Goal: Find contact information: Obtain details needed to contact an individual or organization

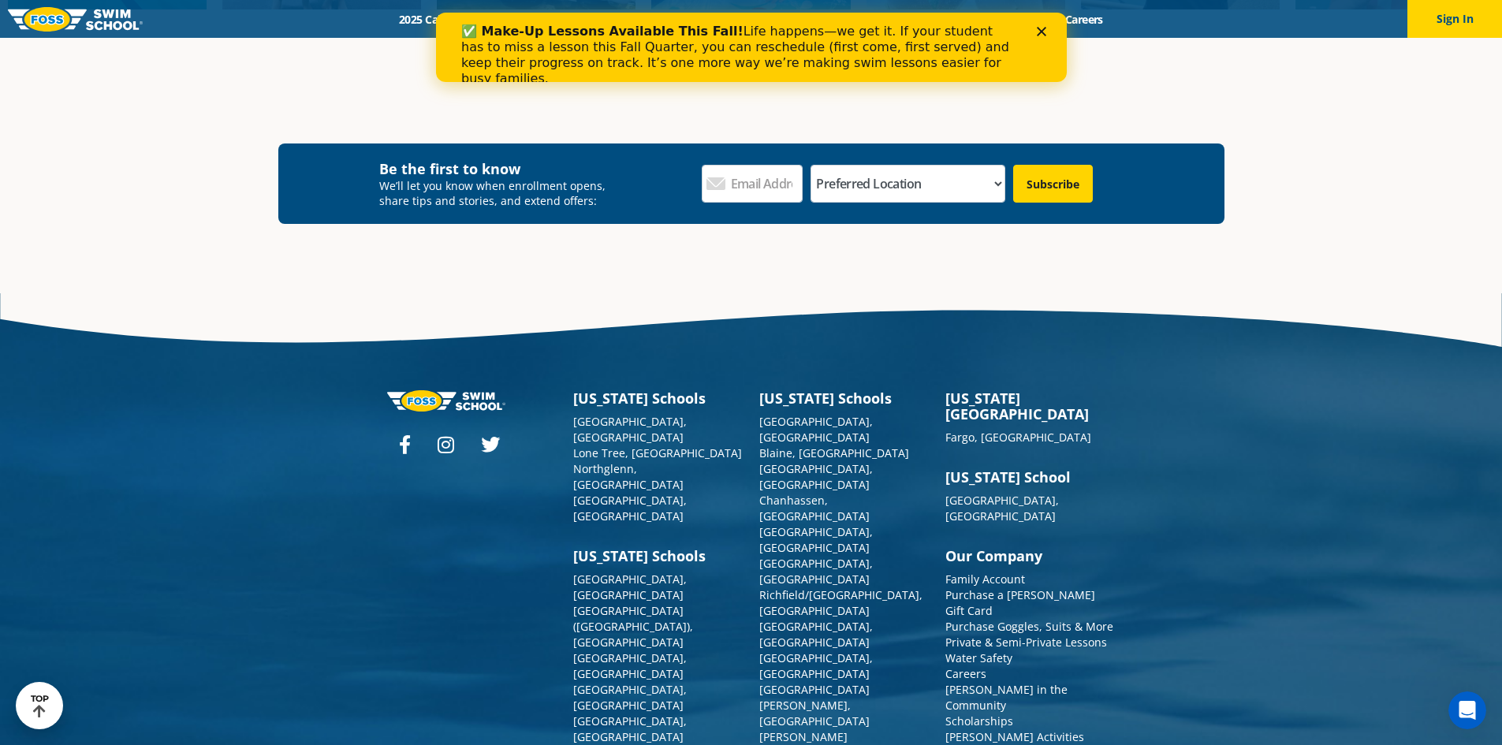
scroll to position [5843, 0]
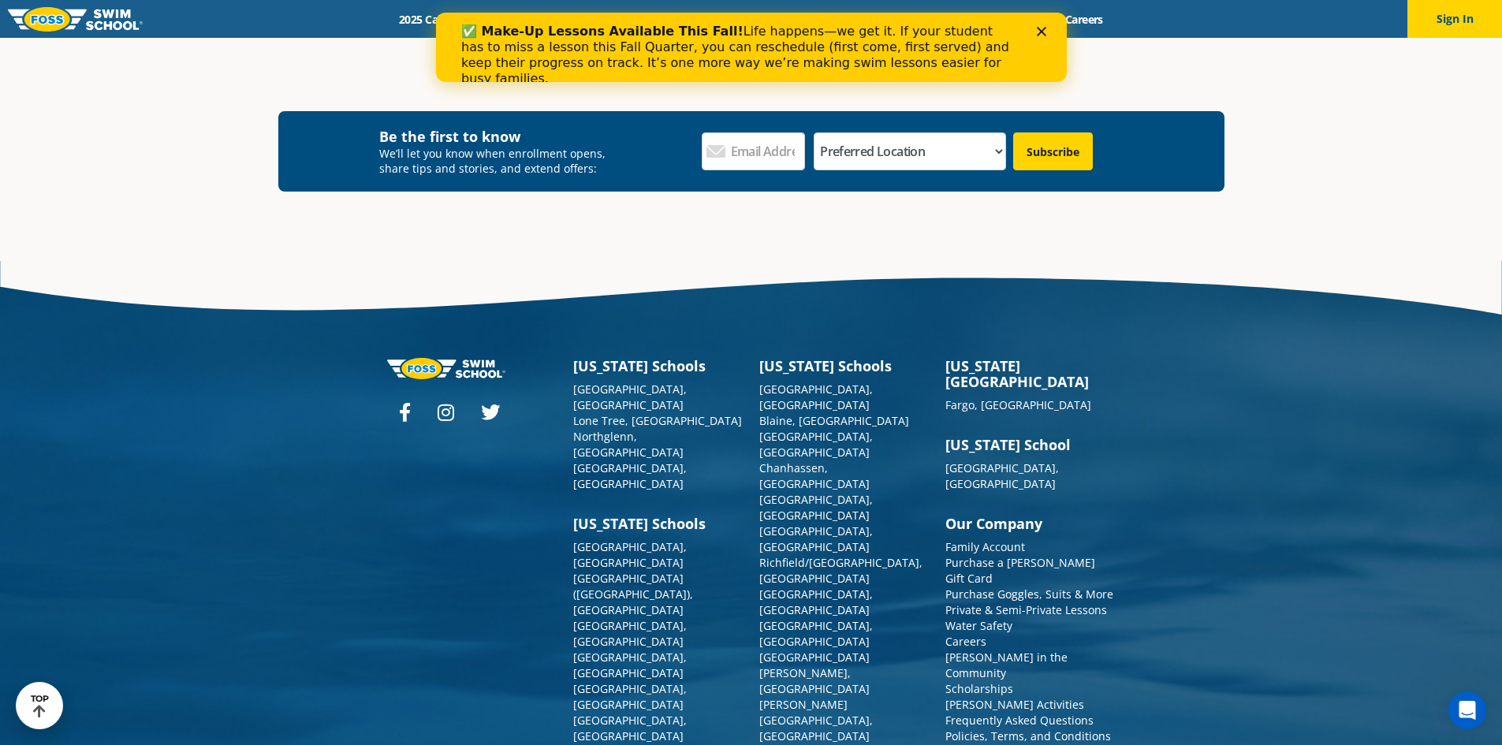
click at [409, 411] on icon at bounding box center [405, 412] width 12 height 19
click at [780, 413] on link "Blaine, [GEOGRAPHIC_DATA]" at bounding box center [834, 420] width 150 height 15
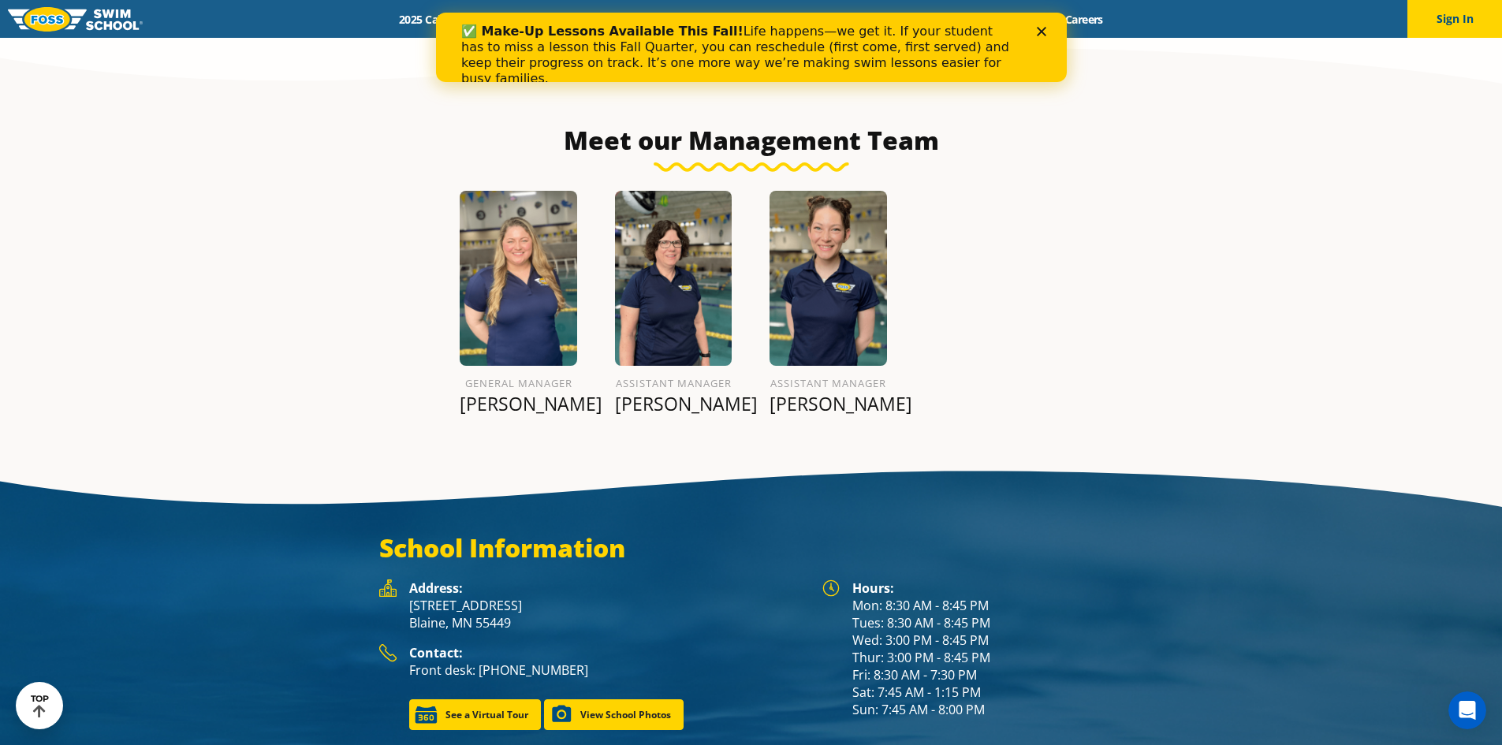
scroll to position [1971, 0]
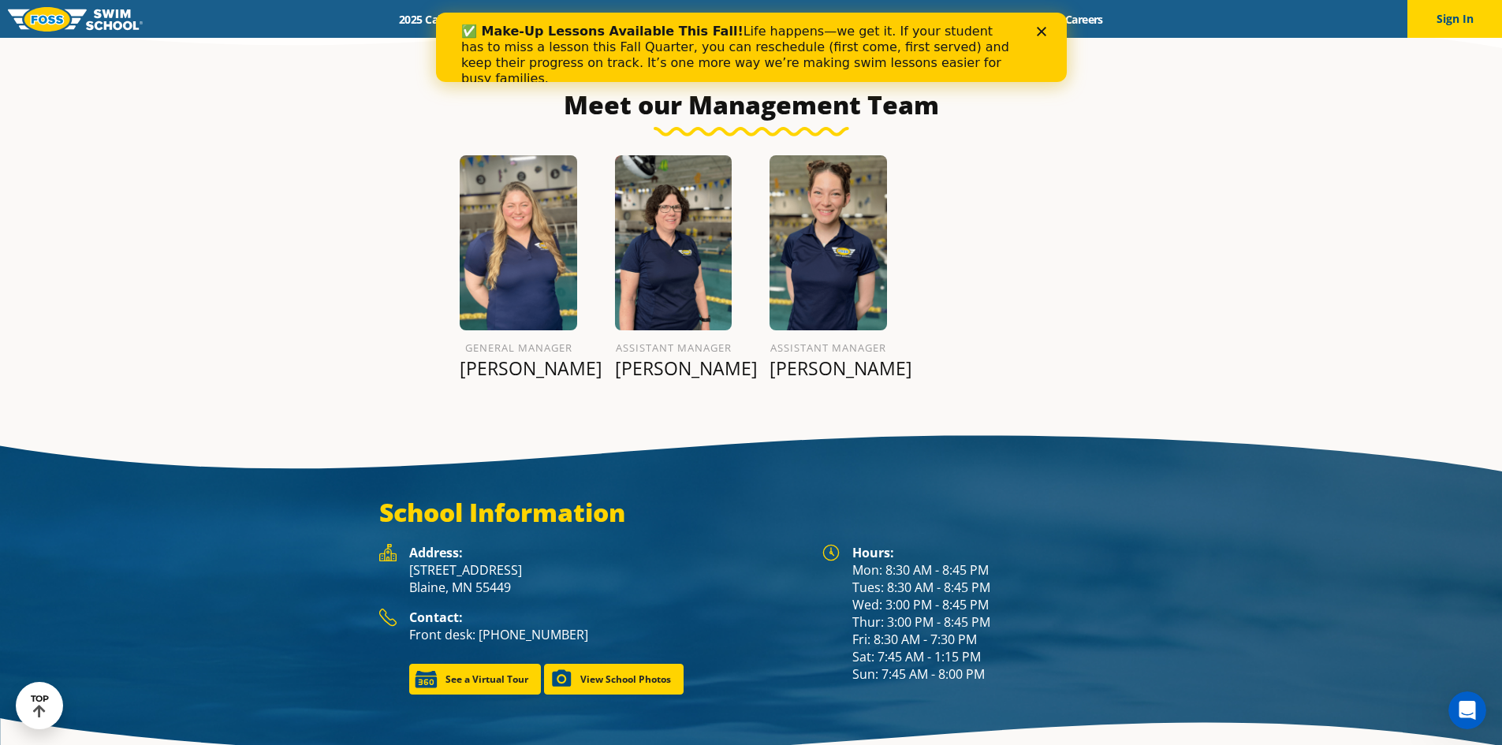
click at [513, 244] on img at bounding box center [518, 243] width 117 height 176
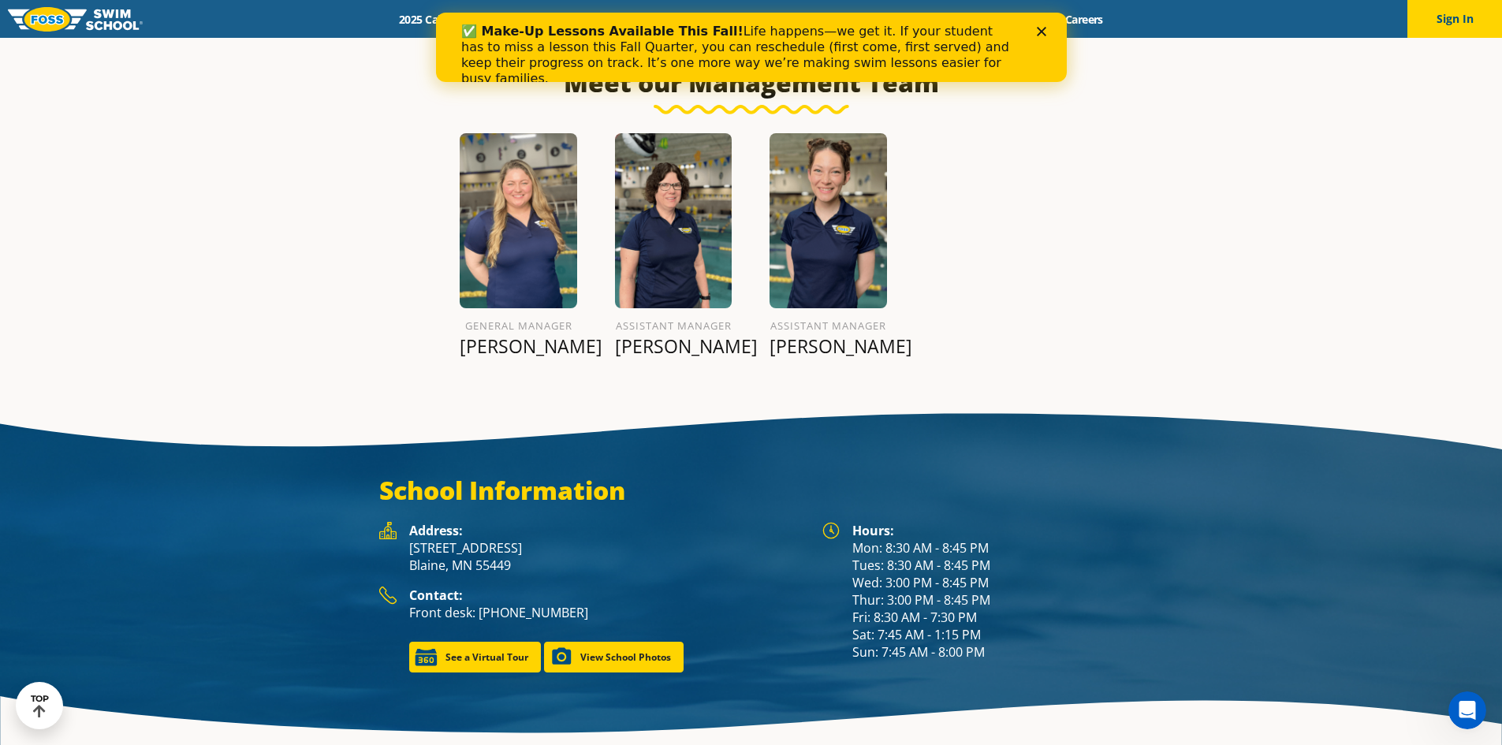
click at [517, 340] on p "Hannah L." at bounding box center [518, 346] width 117 height 22
click at [515, 351] on p "Hannah L." at bounding box center [518, 346] width 117 height 22
click at [658, 302] on img at bounding box center [673, 221] width 117 height 176
click at [655, 325] on h6 "Assistant Manager" at bounding box center [673, 325] width 117 height 19
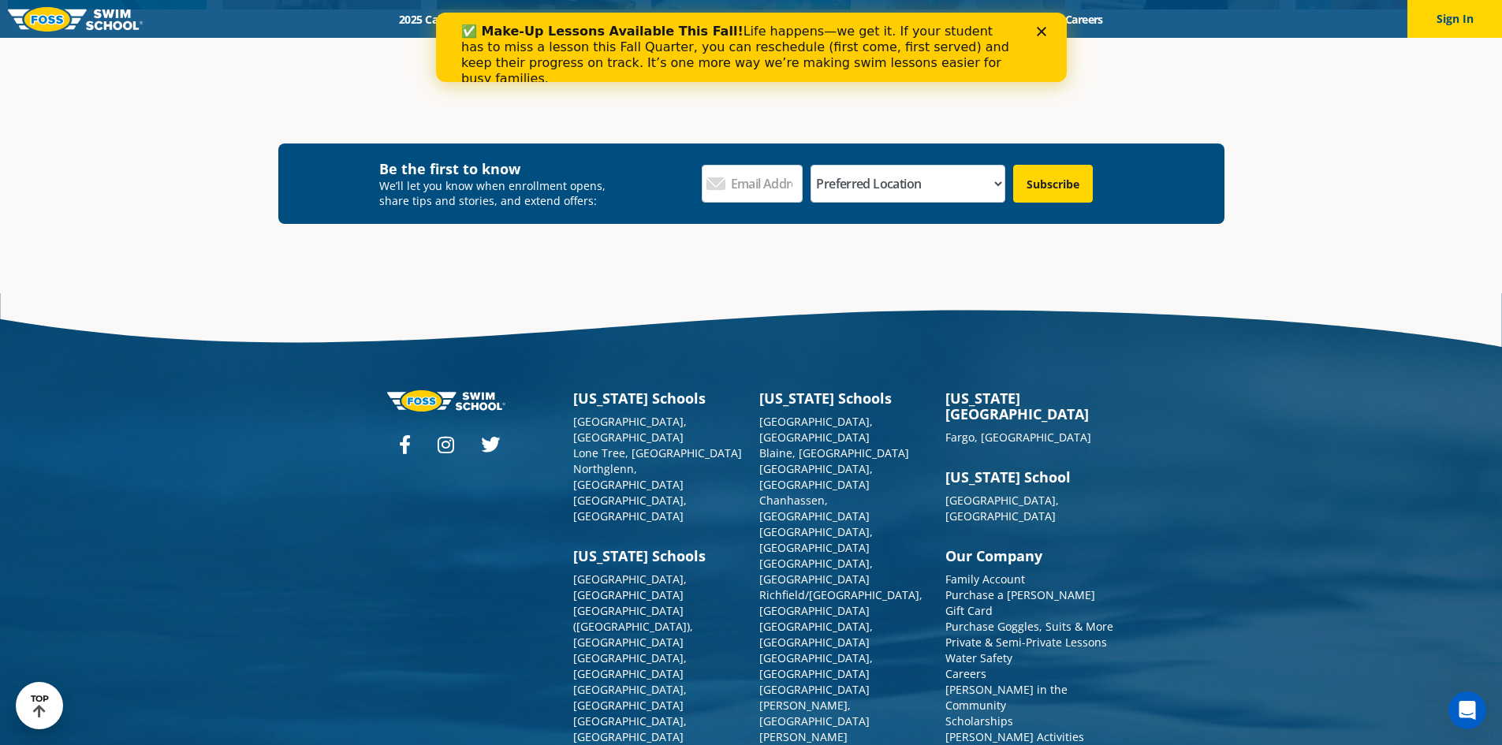
scroll to position [5843, 0]
